Goal: Task Accomplishment & Management: Manage account settings

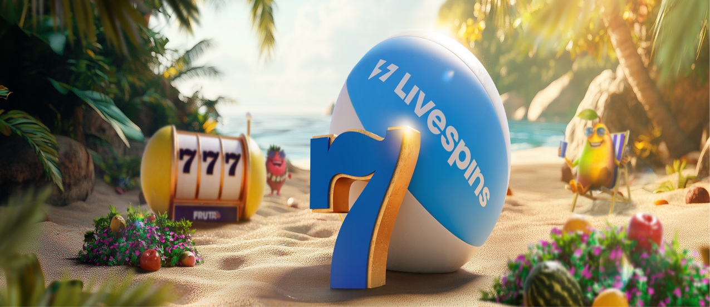
click at [66, 45] on span "Kirjaudu" at bounding box center [76, 40] width 27 height 8
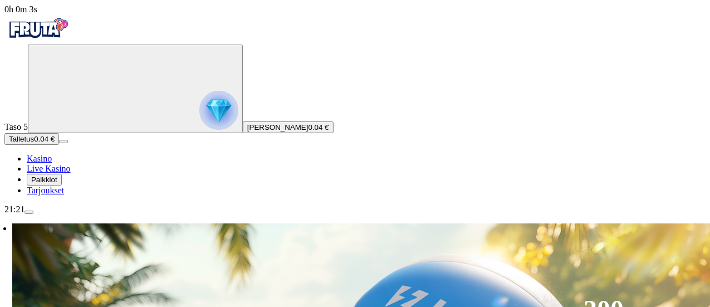
click at [29, 212] on span "menu icon" at bounding box center [29, 212] width 0 height 0
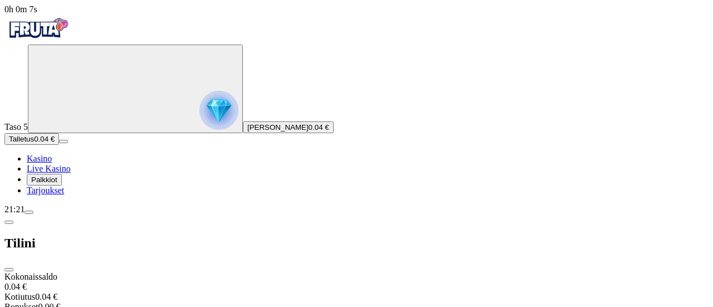
drag, startPoint x: 331, startPoint y: 178, endPoint x: 328, endPoint y: 198, distance: 20.3
drag, startPoint x: 331, startPoint y: 212, endPoint x: 331, endPoint y: 196, distance: 16.1
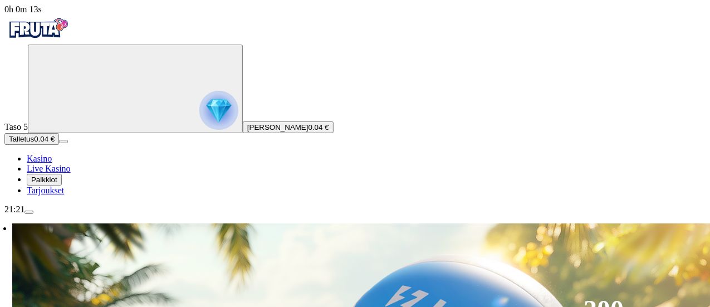
click at [29, 212] on span "menu icon" at bounding box center [29, 212] width 0 height 0
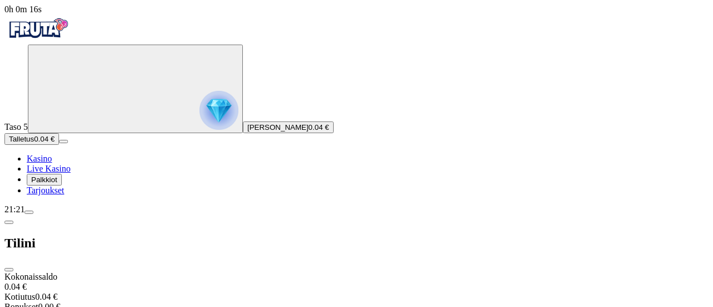
drag, startPoint x: 327, startPoint y: 154, endPoint x: 328, endPoint y: 148, distance: 6.8
